Goal: Navigation & Orientation: Find specific page/section

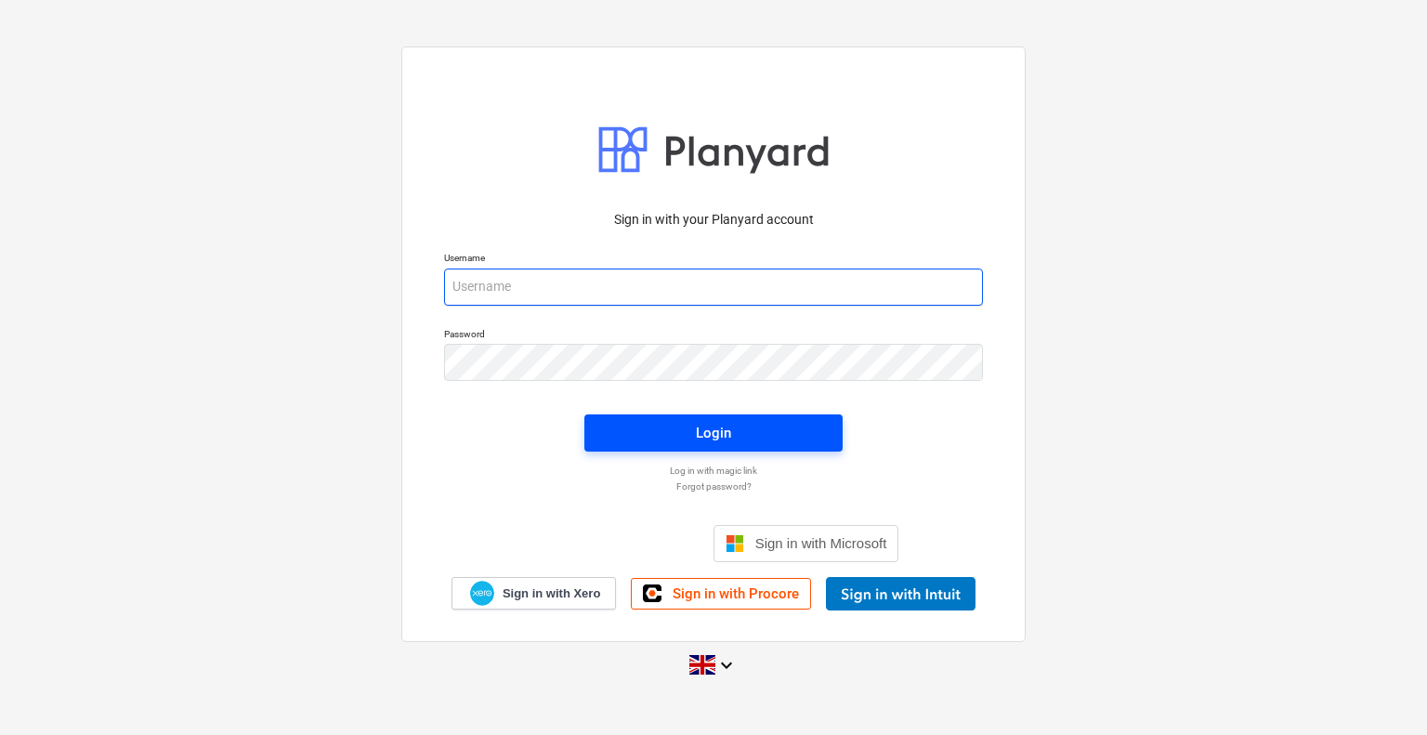
type input "[EMAIL_ADDRESS][DOMAIN_NAME]"
click at [732, 438] on span "Login" at bounding box center [714, 433] width 214 height 24
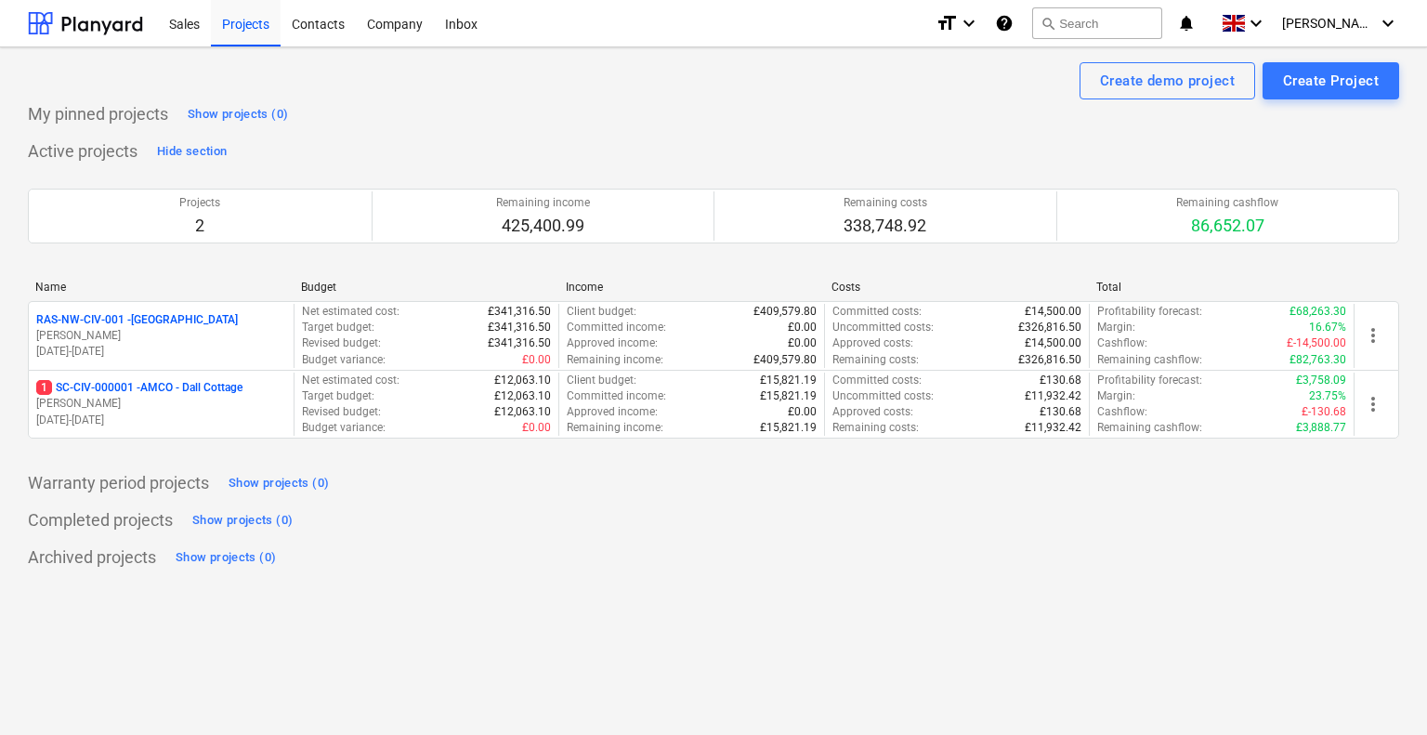
drag, startPoint x: 383, startPoint y: 619, endPoint x: 720, endPoint y: 731, distance: 355.6
click at [720, 731] on div "Create demo project Create Project My pinned projects Show projects (0) Active …" at bounding box center [713, 391] width 1427 height 688
click at [713, 594] on div "Create demo project Create Project My pinned projects Show projects (0) Active …" at bounding box center [713, 391] width 1427 height 688
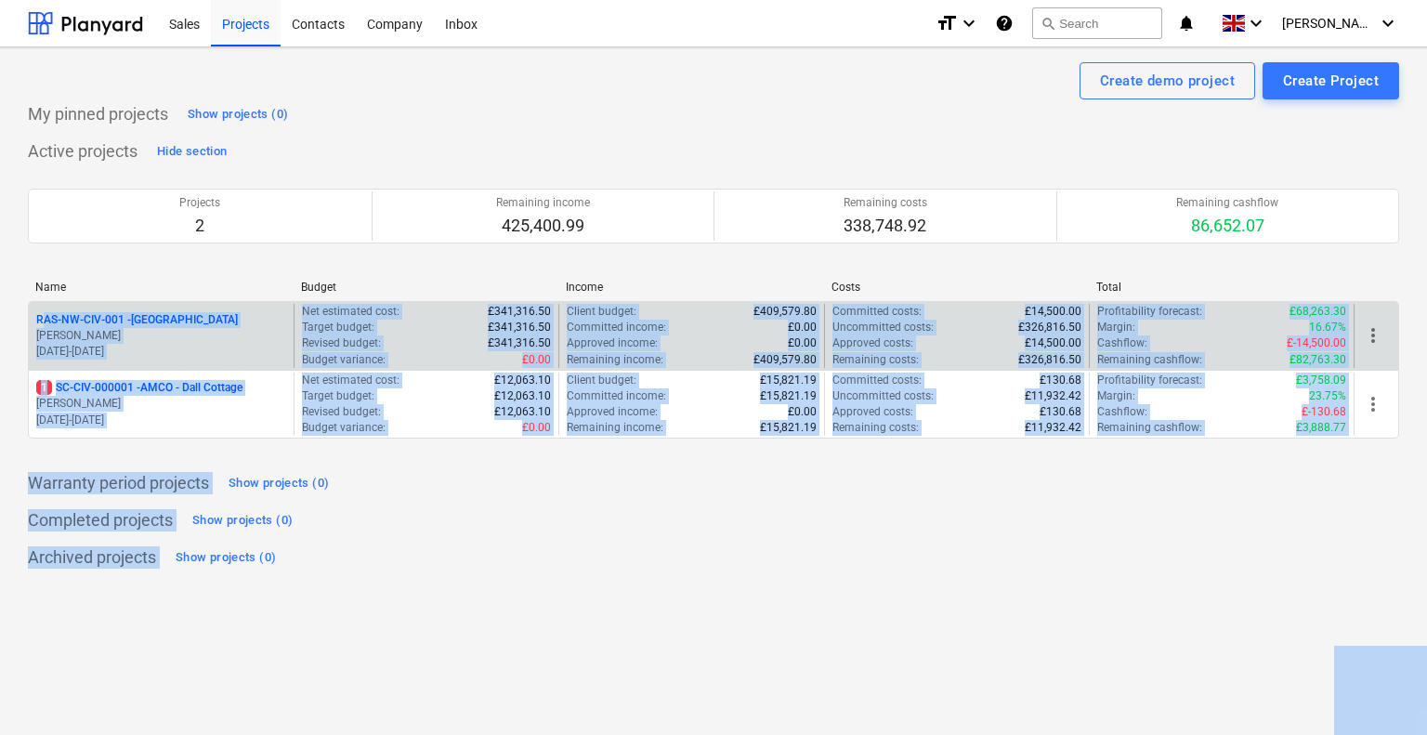
drag, startPoint x: 713, startPoint y: 594, endPoint x: 477, endPoint y: 308, distance: 371.0
click at [448, 282] on div "Create demo project Create Project My pinned projects Show projects (0) Active …" at bounding box center [713, 391] width 1427 height 688
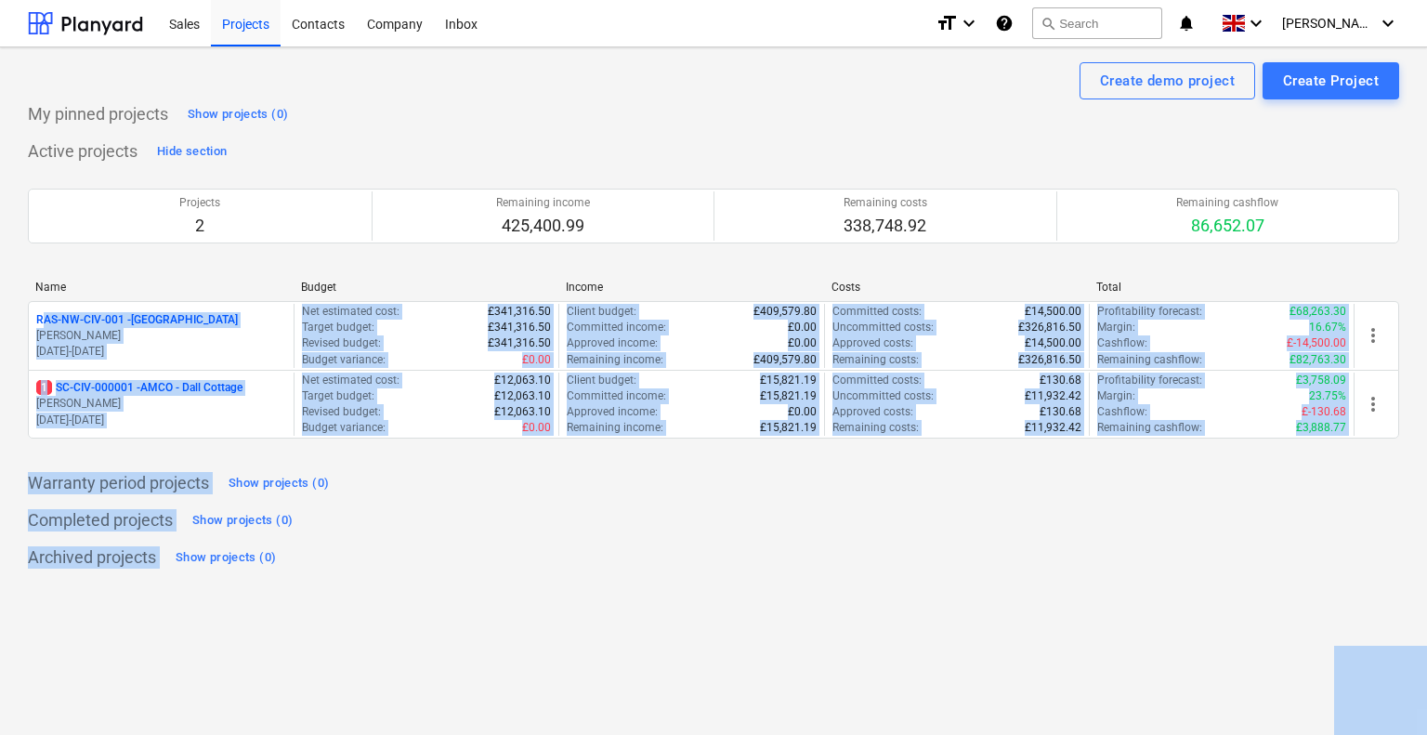
click at [778, 586] on div "Create demo project Create Project My pinned projects Show projects (0) Active …" at bounding box center [713, 391] width 1427 height 688
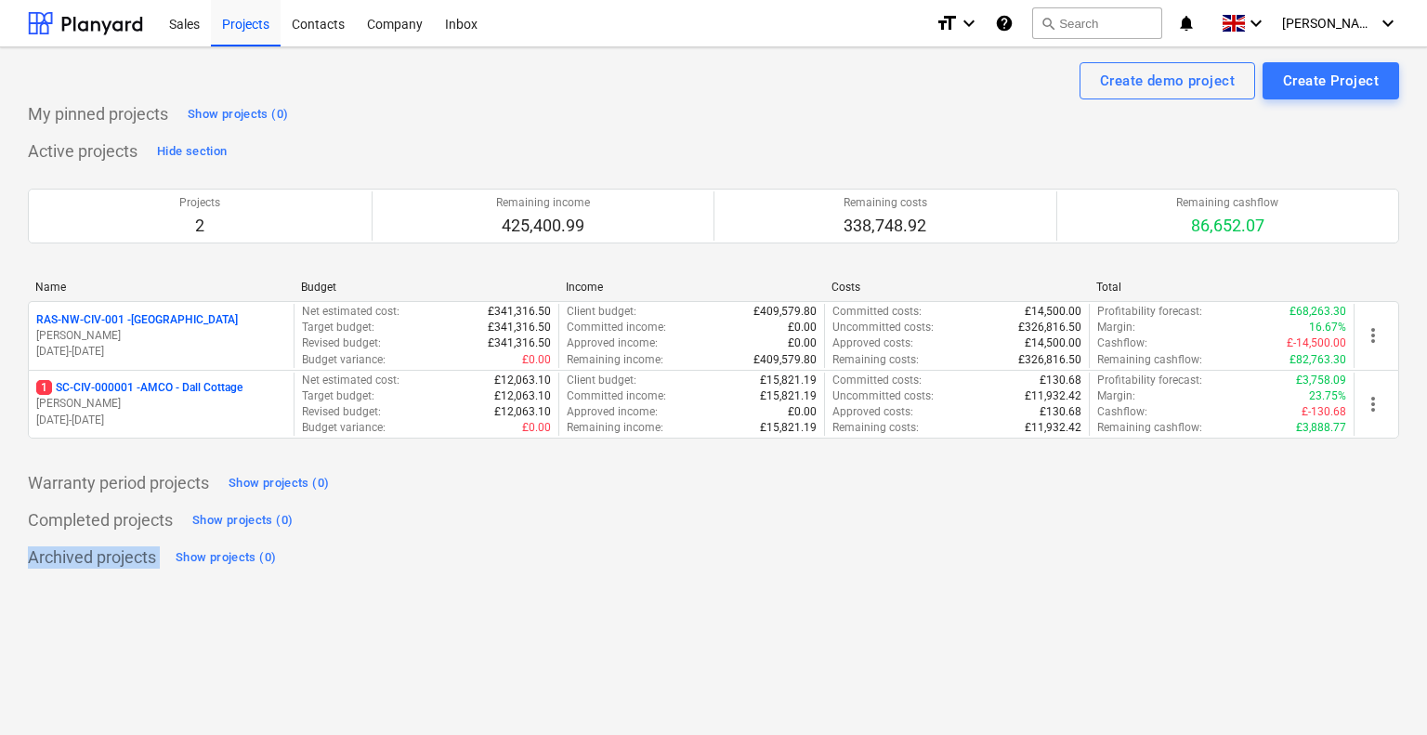
drag, startPoint x: 866, startPoint y: 540, endPoint x: 875, endPoint y: 532, distance: 11.9
click at [875, 532] on div "My pinned projects Show projects (0) Active projects Hide section Projects 2 Re…" at bounding box center [714, 335] width 1372 height 473
click at [386, 515] on div "Completed projects Show projects (0)" at bounding box center [714, 520] width 1372 height 30
drag, startPoint x: 502, startPoint y: 629, endPoint x: 472, endPoint y: 559, distance: 75.8
click at [223, 452] on div "Create demo project Create Project My pinned projects Show projects (0) Active …" at bounding box center [713, 391] width 1427 height 688
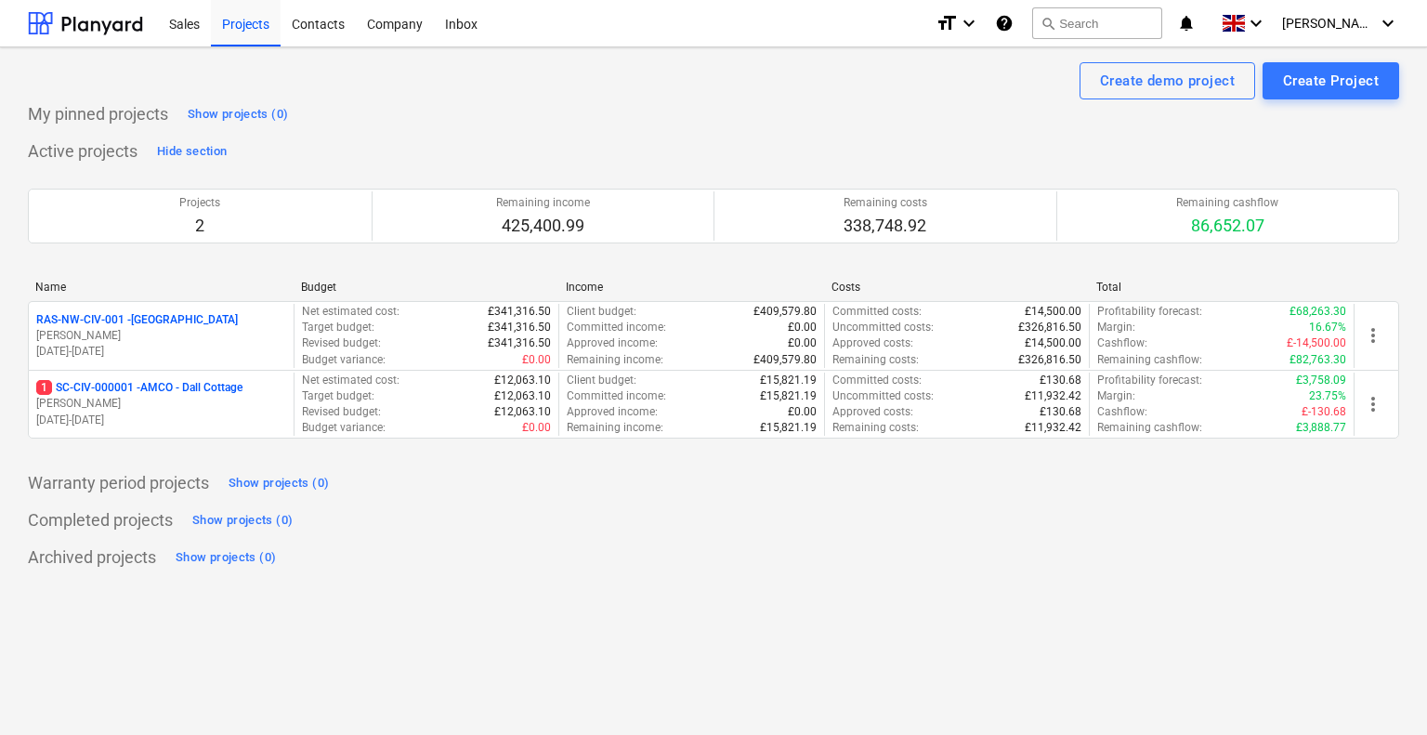
click at [540, 590] on div "Create demo project Create Project My pinned projects Show projects (0) Active …" at bounding box center [713, 391] width 1427 height 688
